Goal: Task Accomplishment & Management: Manage account settings

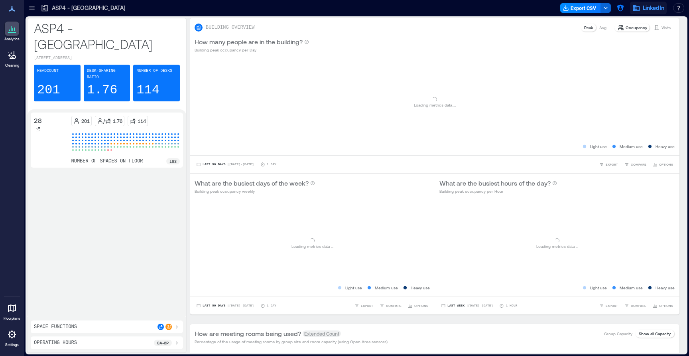
click at [648, 10] on span "LinkedIn" at bounding box center [654, 8] width 22 height 8
click at [616, 6] on icon "button" at bounding box center [620, 8] width 8 height 8
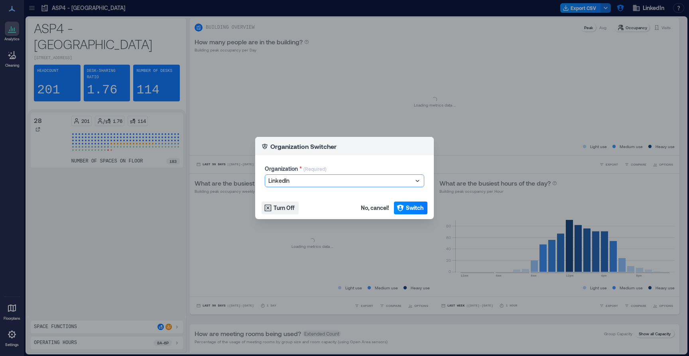
click at [290, 46] on div "Organization Switcher Organization * (Required) option LinkedIn, selected. Sele…" at bounding box center [344, 178] width 689 height 356
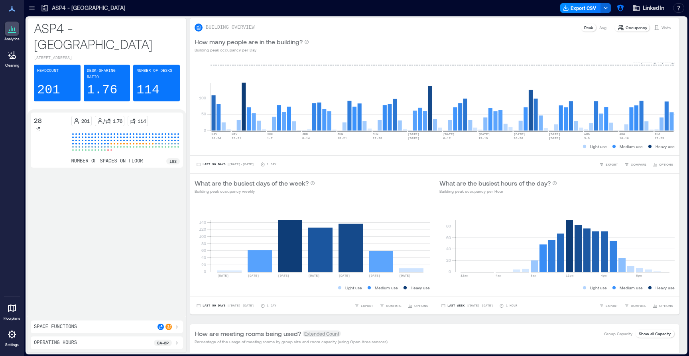
click at [29, 12] on div at bounding box center [32, 8] width 13 height 13
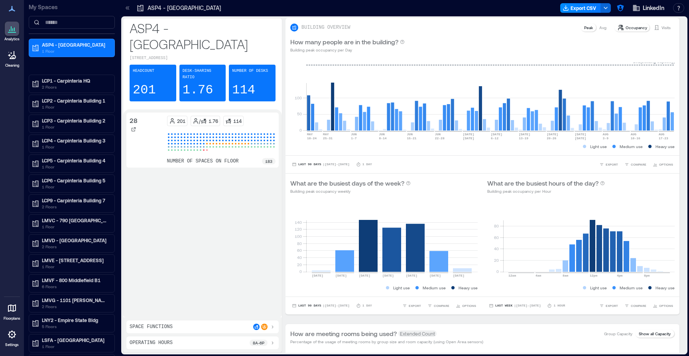
click at [8, 316] on p "Floorplans" at bounding box center [12, 318] width 17 height 5
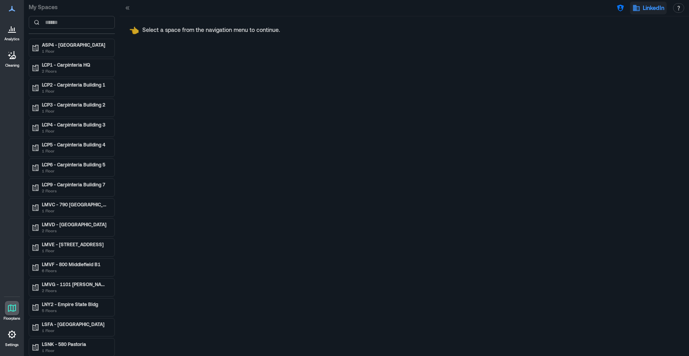
click at [640, 9] on button "LinkedIn" at bounding box center [648, 8] width 37 height 13
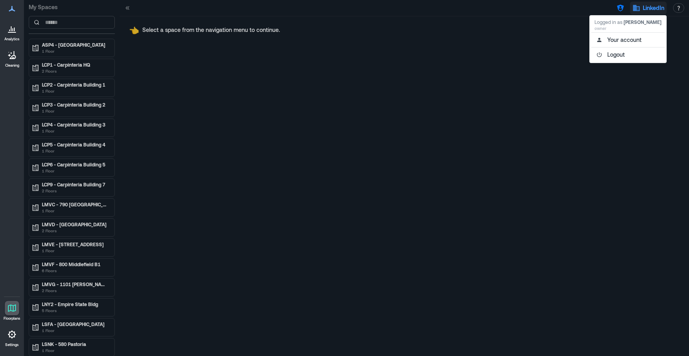
click at [527, 27] on div "👈 Select a space from the navigation menu to continue." at bounding box center [404, 30] width 550 height 8
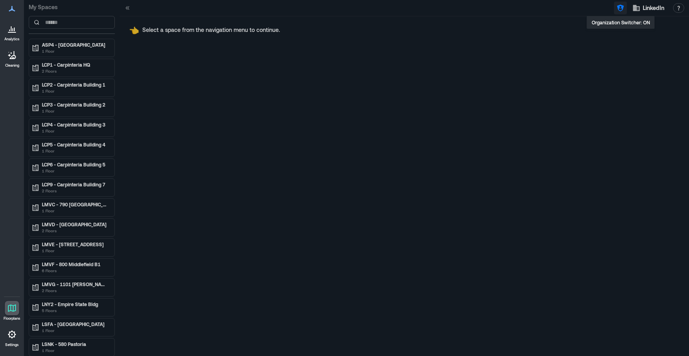
click at [620, 4] on icon "button" at bounding box center [620, 8] width 8 height 8
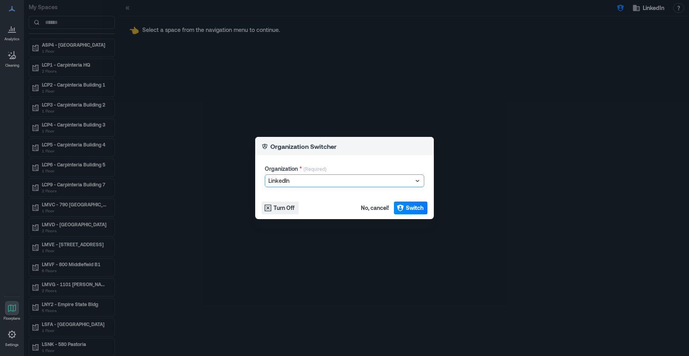
click at [650, 8] on div "Organization Switcher Organization * (Required) option LinkedIn, selected. Sele…" at bounding box center [344, 178] width 689 height 356
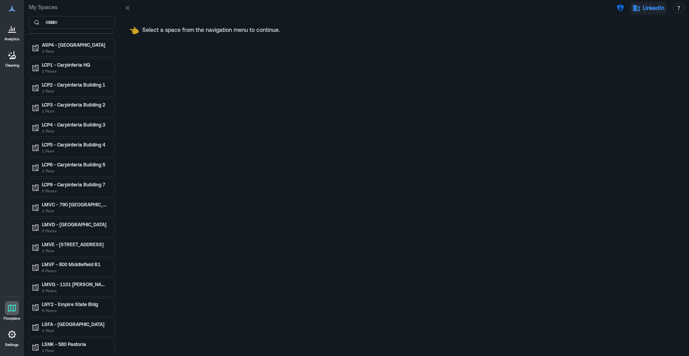
click at [646, 8] on span "LinkedIn" at bounding box center [654, 8] width 22 height 8
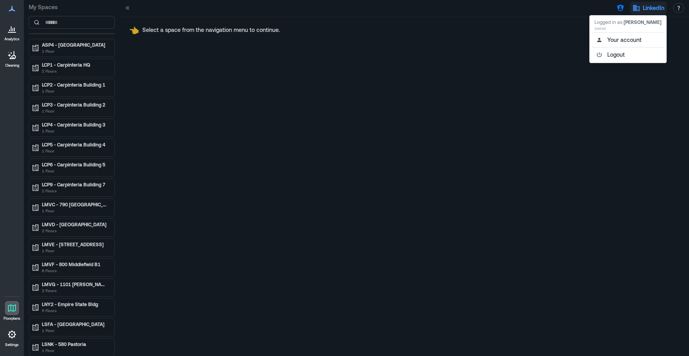
click at [618, 16] on div "Logged in as Nada Feki owner Your account Logout" at bounding box center [627, 39] width 77 height 48
click at [618, 5] on icon "button" at bounding box center [620, 8] width 7 height 7
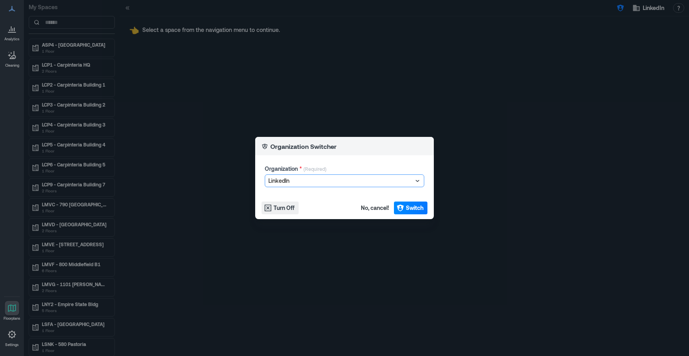
click at [353, 179] on div at bounding box center [340, 181] width 144 height 10
type input "**********"
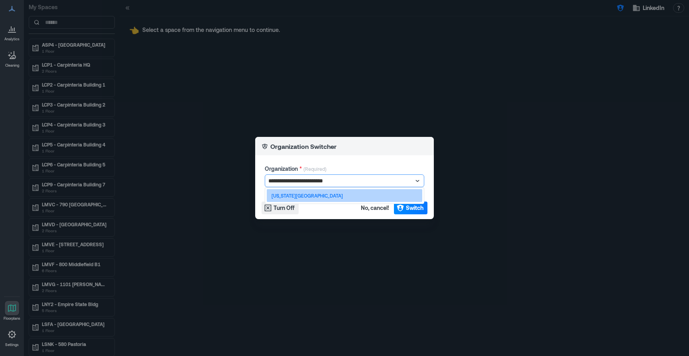
click at [327, 196] on div "[US_STATE][GEOGRAPHIC_DATA]" at bounding box center [345, 195] width 156 height 13
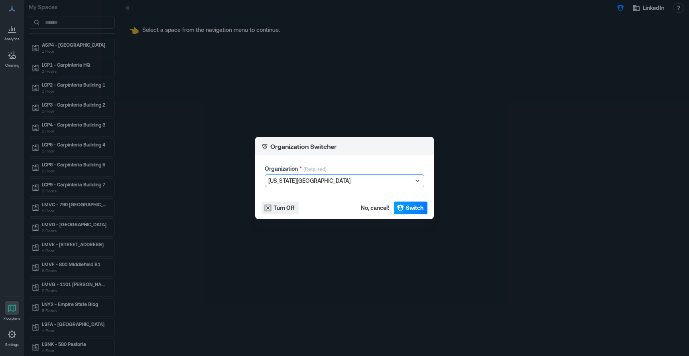
click at [412, 208] on span "Switch" at bounding box center [415, 208] width 18 height 8
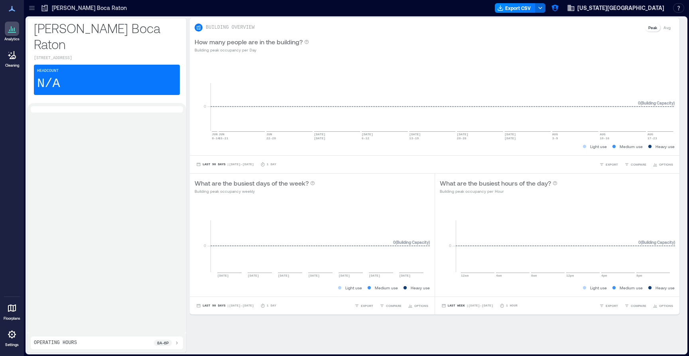
click at [12, 343] on p "Settings" at bounding box center [12, 344] width 14 height 5
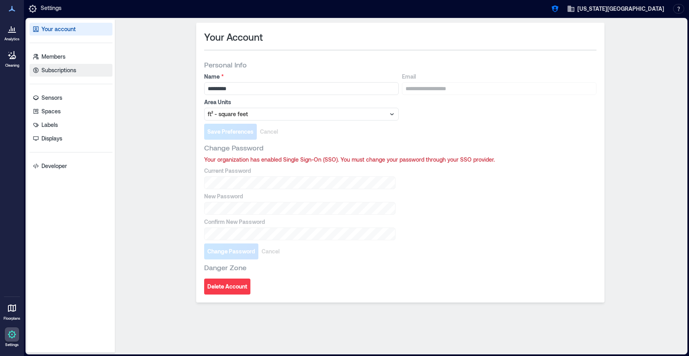
click at [73, 75] on link "Subscriptions" at bounding box center [71, 70] width 83 height 13
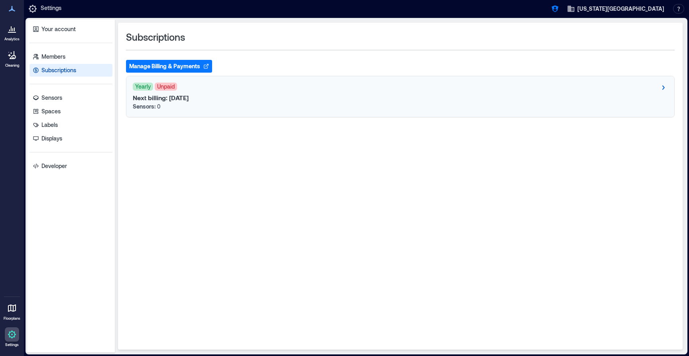
click at [218, 95] on div "Next billing: [DATE] Sensors: 0" at bounding box center [400, 102] width 535 height 17
click at [174, 63] on button "Manage Billing & Payments" at bounding box center [169, 66] width 86 height 13
